Goal: Communication & Community: Ask a question

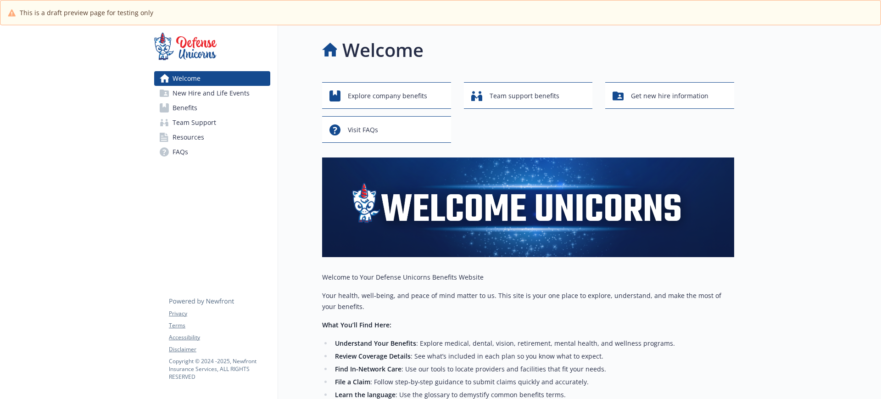
click at [238, 97] on span "New Hire and Life Events" at bounding box center [211, 93] width 77 height 15
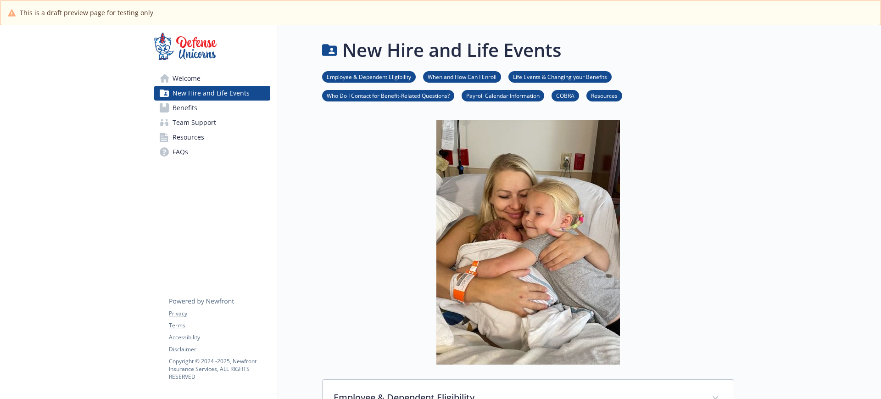
click at [193, 106] on span "Benefits" at bounding box center [185, 107] width 25 height 15
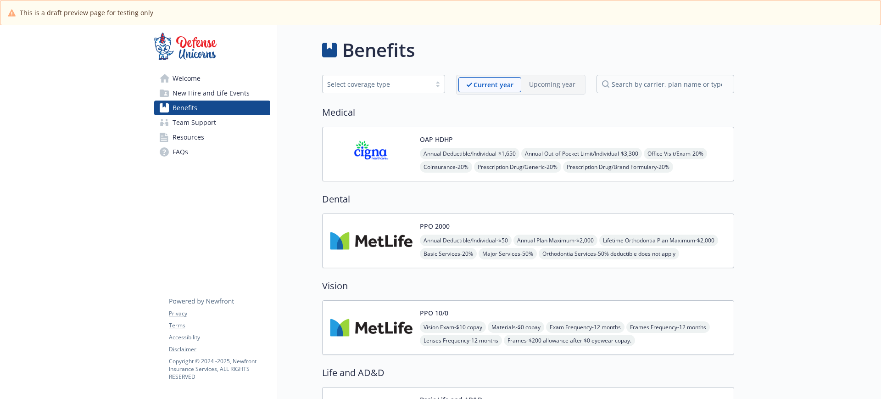
click at [205, 120] on span "Team Support" at bounding box center [195, 122] width 44 height 15
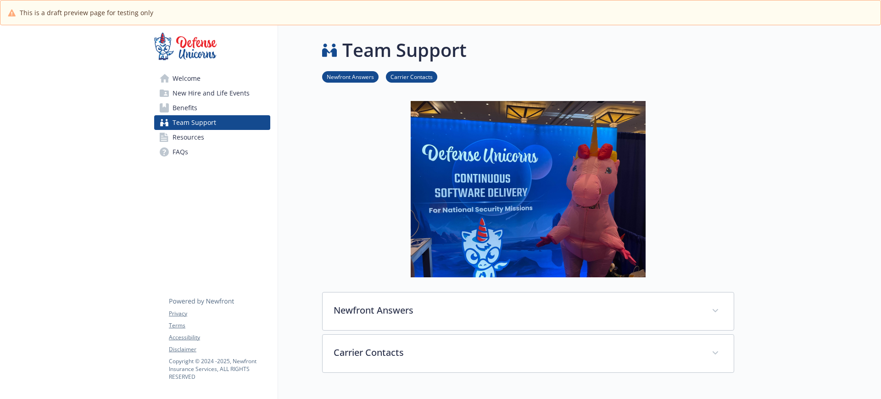
click at [196, 135] on span "Resources" at bounding box center [189, 137] width 32 height 15
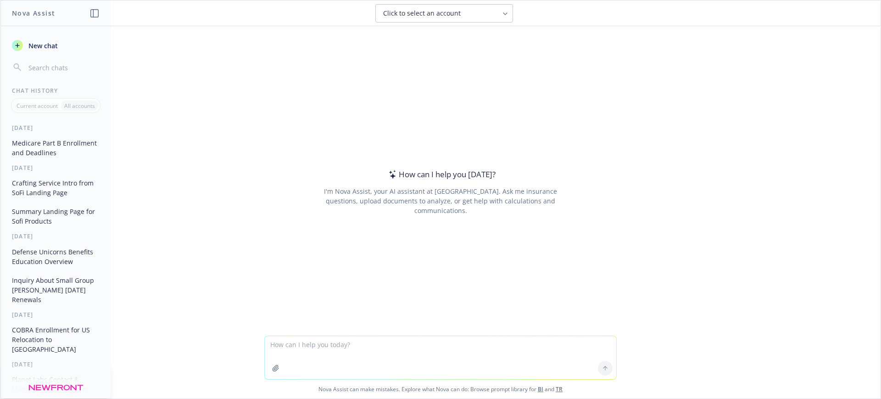
click at [24, 39] on button "New chat" at bounding box center [55, 45] width 95 height 17
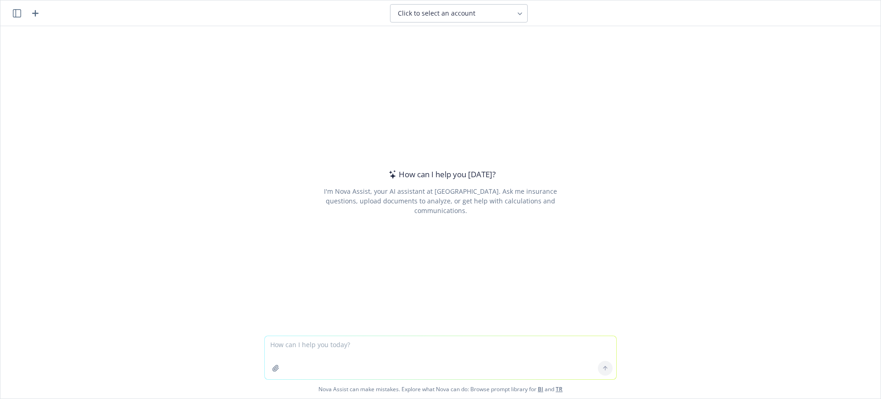
click at [468, 18] on button "Click to select an account" at bounding box center [459, 13] width 138 height 18
click at [429, 12] on span "Click to select an account" at bounding box center [437, 13] width 78 height 9
click at [521, 13] on icon at bounding box center [520, 14] width 4 height 2
click at [282, 351] on textarea at bounding box center [440, 357] width 351 height 43
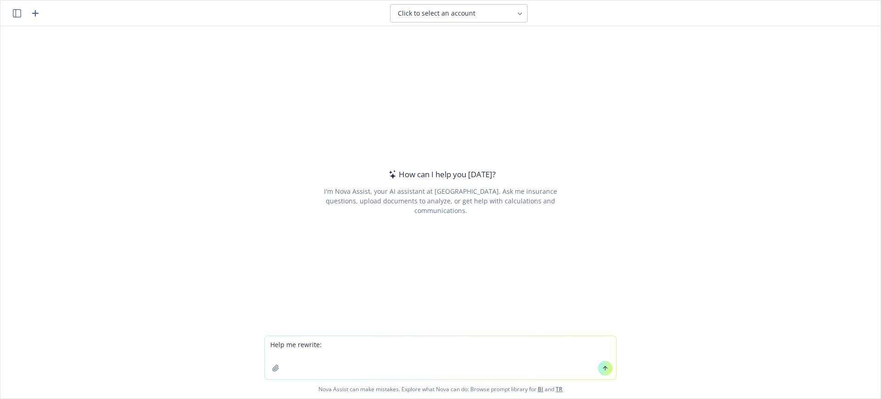
paste textarea "Hi Mike, It was shared during our check-in calls that Voluntary Life is a benef…"
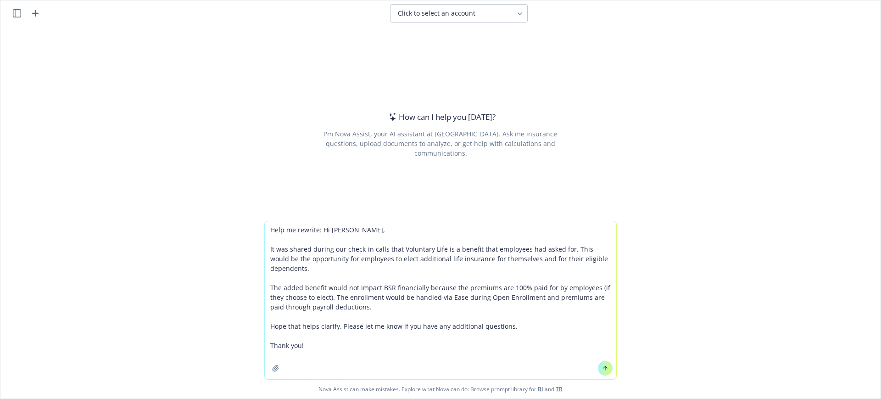
type textarea "Help me rewrite: Hi Mike, It was shared during our check-in calls that Voluntar…"
click at [602, 367] on icon at bounding box center [605, 368] width 6 height 6
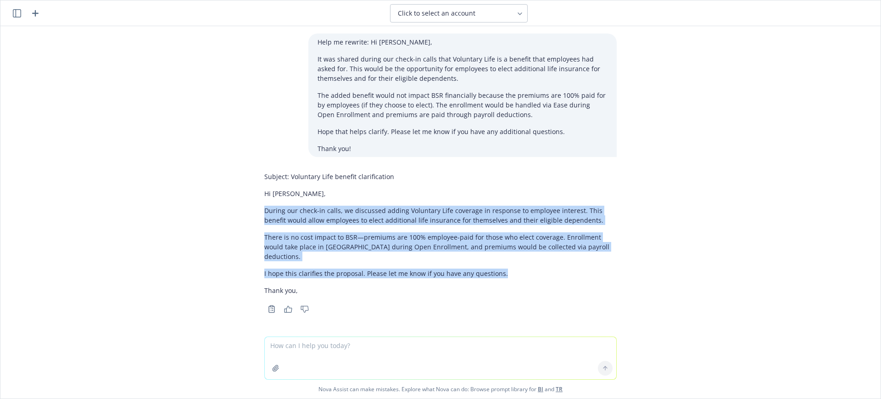
drag, startPoint x: 507, startPoint y: 266, endPoint x: 259, endPoint y: 207, distance: 254.5
click at [259, 207] on div "Subject: Voluntary Life benefit clarification Hi Mike, During our check-in call…" at bounding box center [440, 241] width 367 height 147
copy div "During our check-in calls, we discussed adding Voluntary Life coverage in respo…"
